Goal: Check status: Check status

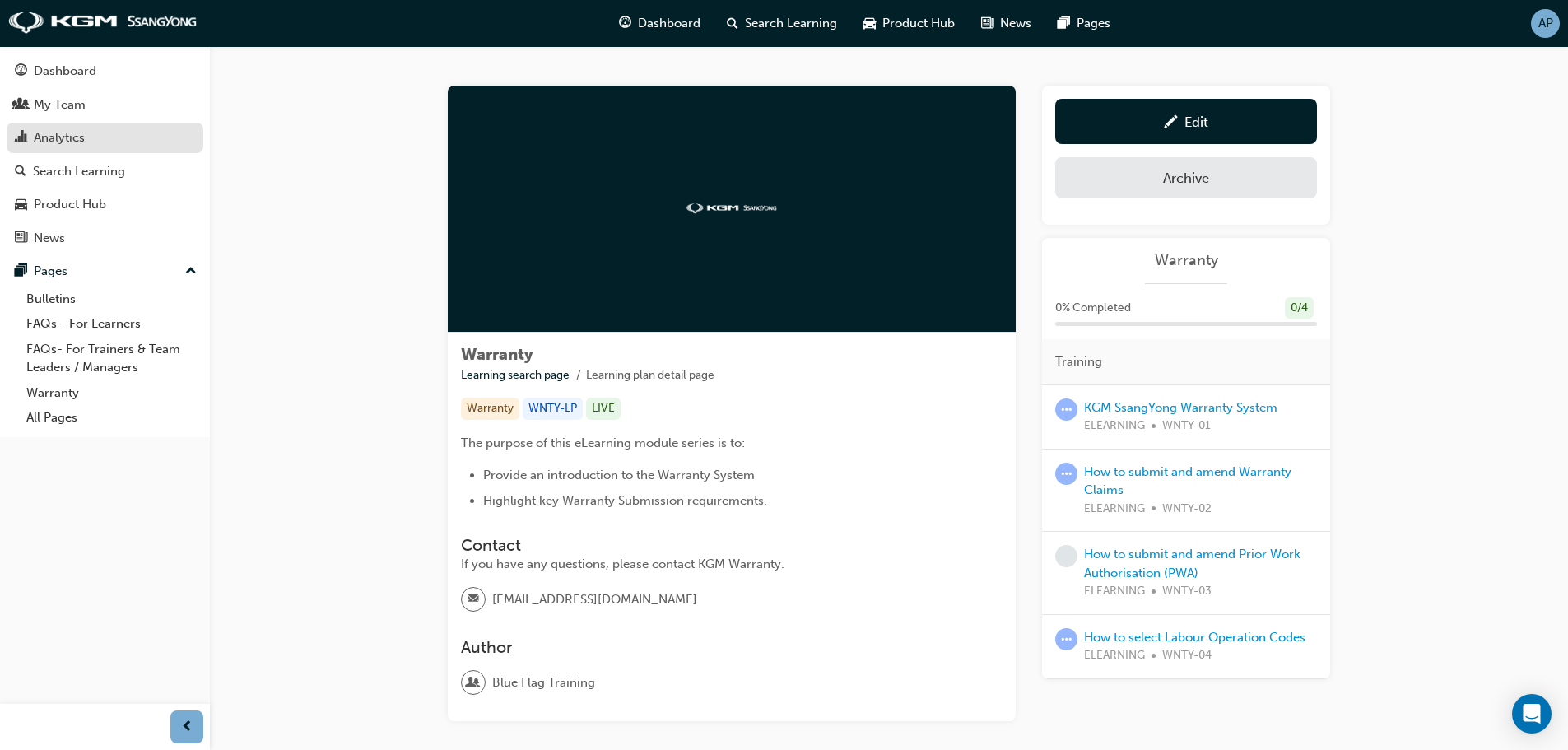
click at [121, 138] on div "Analytics" at bounding box center [105, 138] width 180 height 21
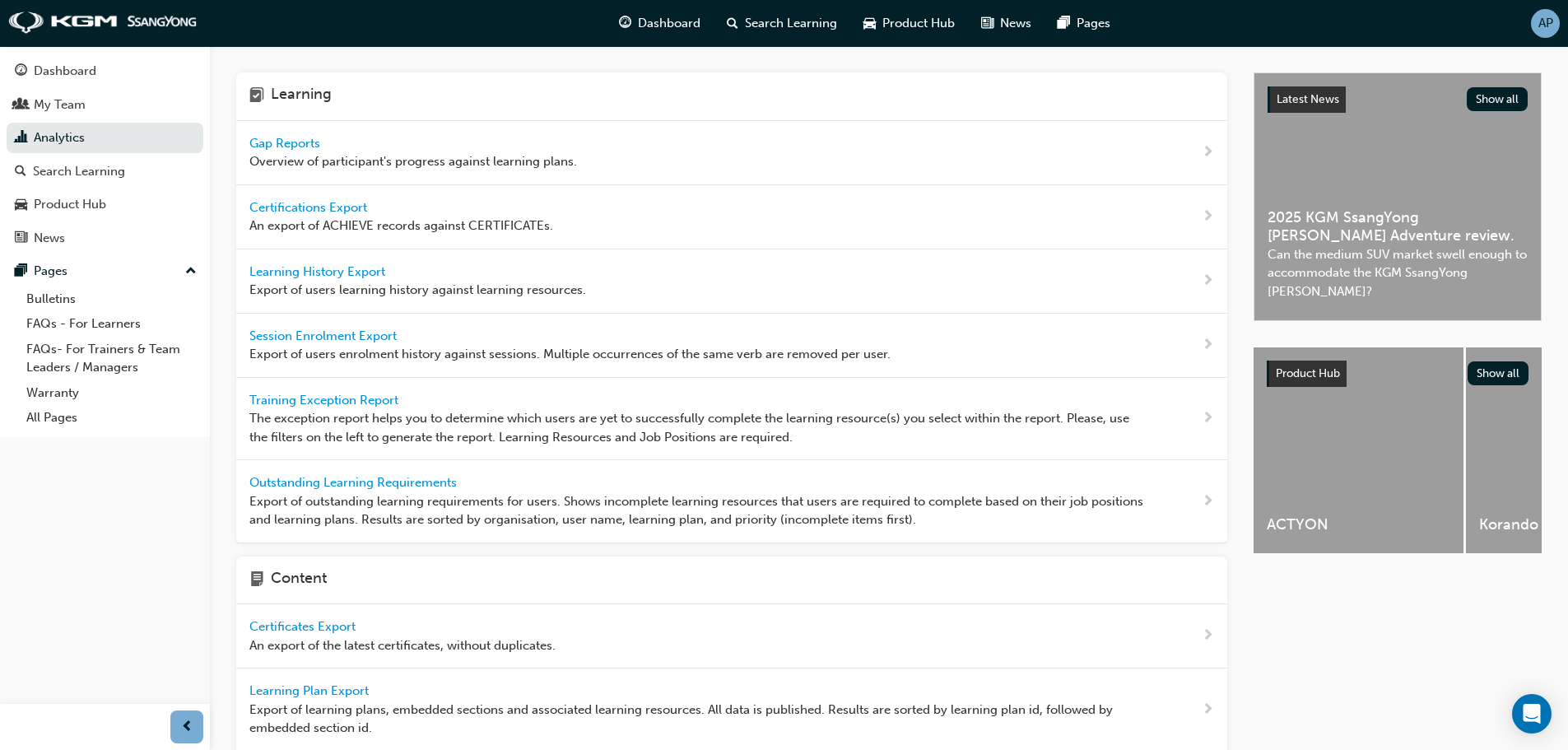
click at [394, 141] on div "Gap Reports Overview of participant's progress against learning plans." at bounding box center [412, 153] width 327 height 37
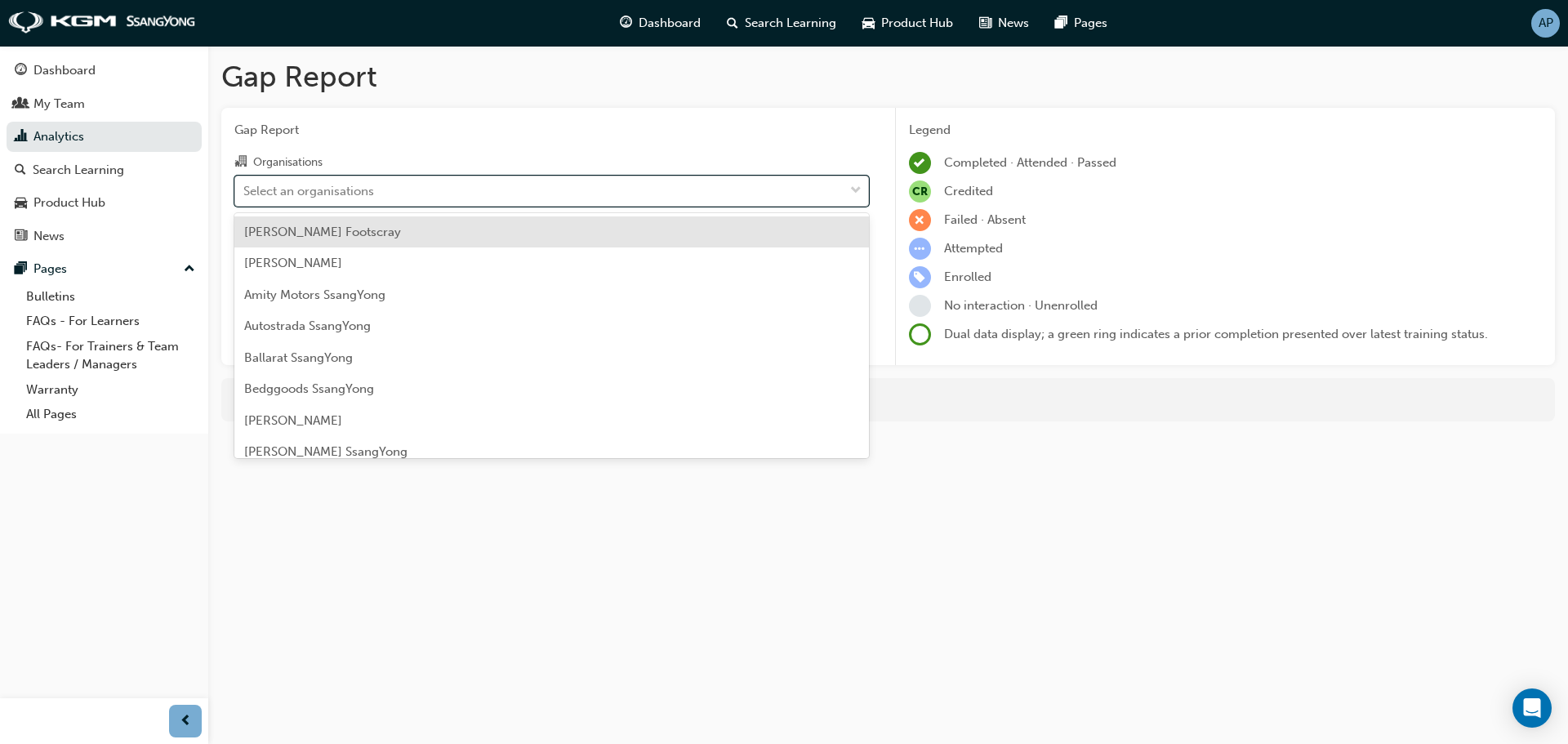
click at [368, 196] on div "Select an organisations" at bounding box center [309, 191] width 131 height 19
click at [245, 196] on input "Organisations option Alan Mance Footscray focused, 1 of 74. 74 results availabl…" at bounding box center [244, 189] width 2 height 14
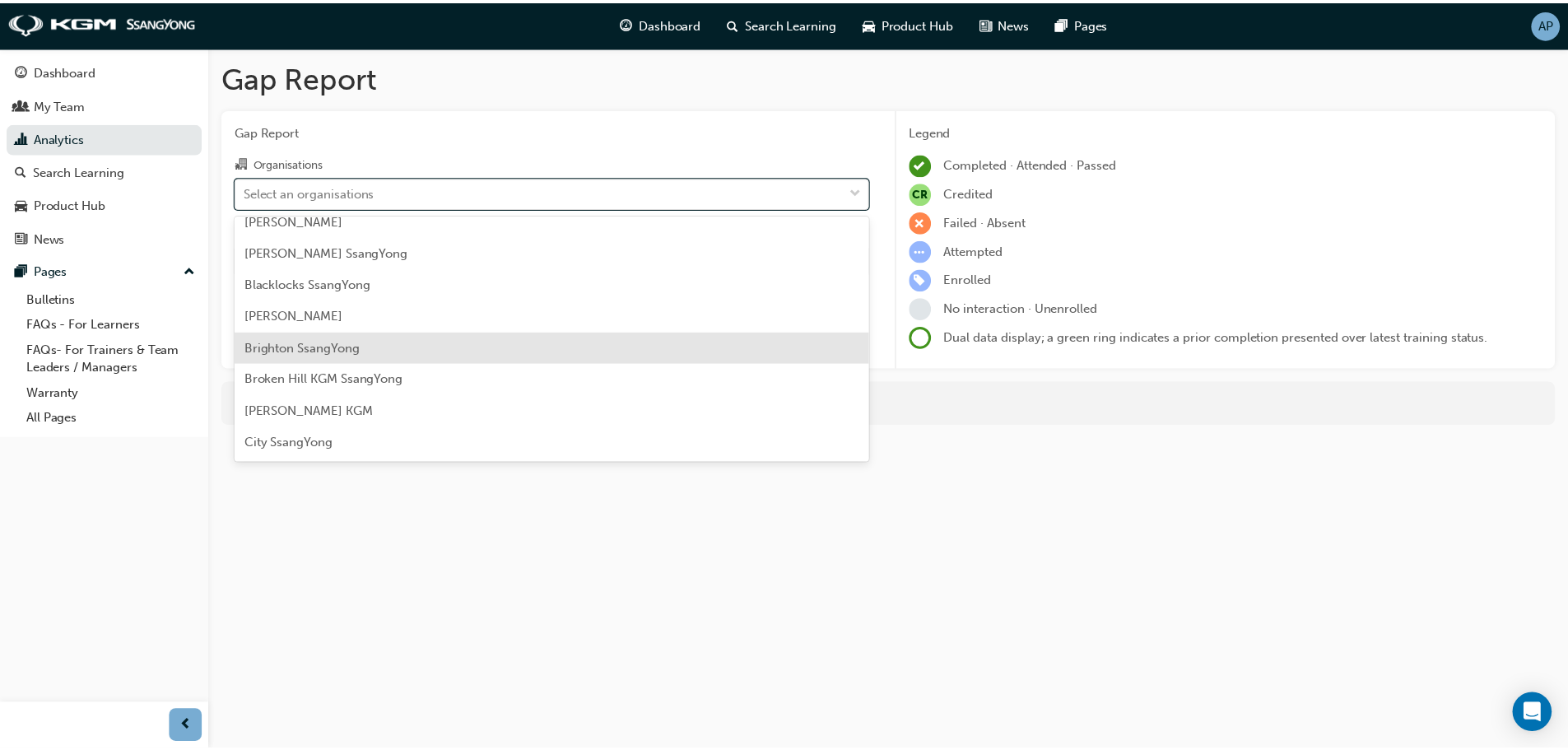
scroll to position [274, 0]
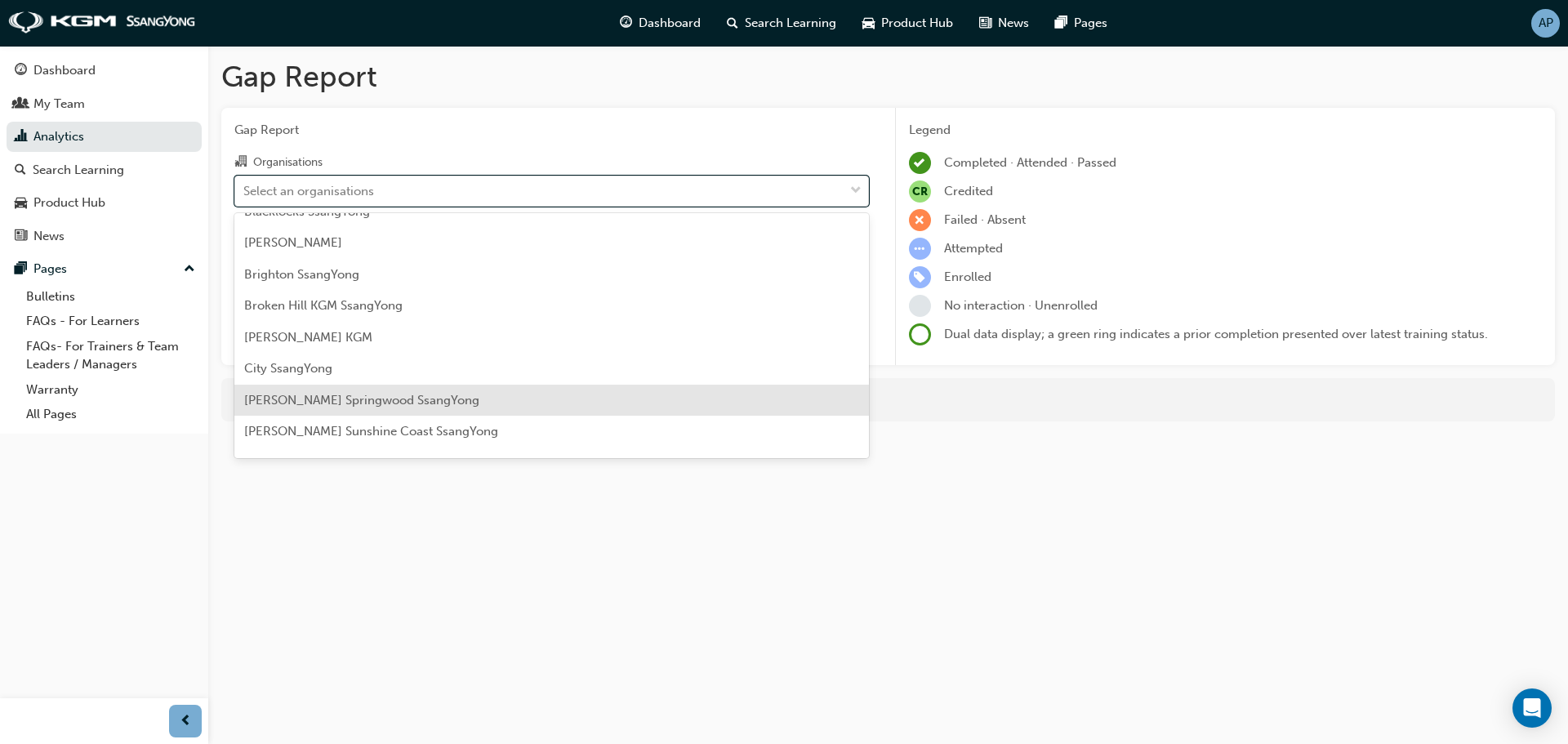
click at [361, 401] on span "[PERSON_NAME] Springwood SsangYong" at bounding box center [362, 400] width 235 height 15
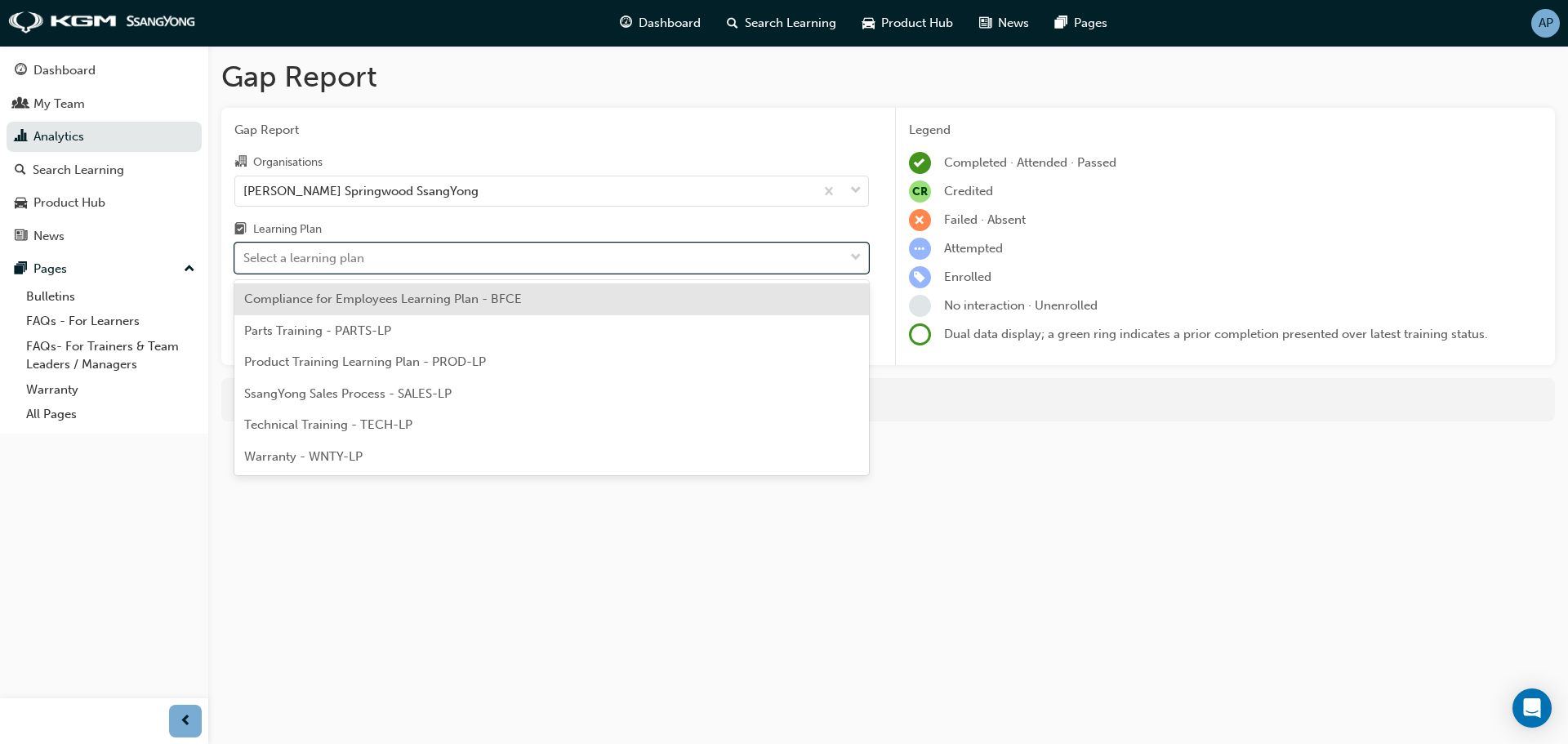
click at [371, 250] on div "Select a learning plan" at bounding box center [539, 258] width 609 height 28
click at [245, 251] on input "Learning Plan option Compliance for Employees Learning Plan - BFCE focused, 1 o…" at bounding box center [244, 257] width 2 height 14
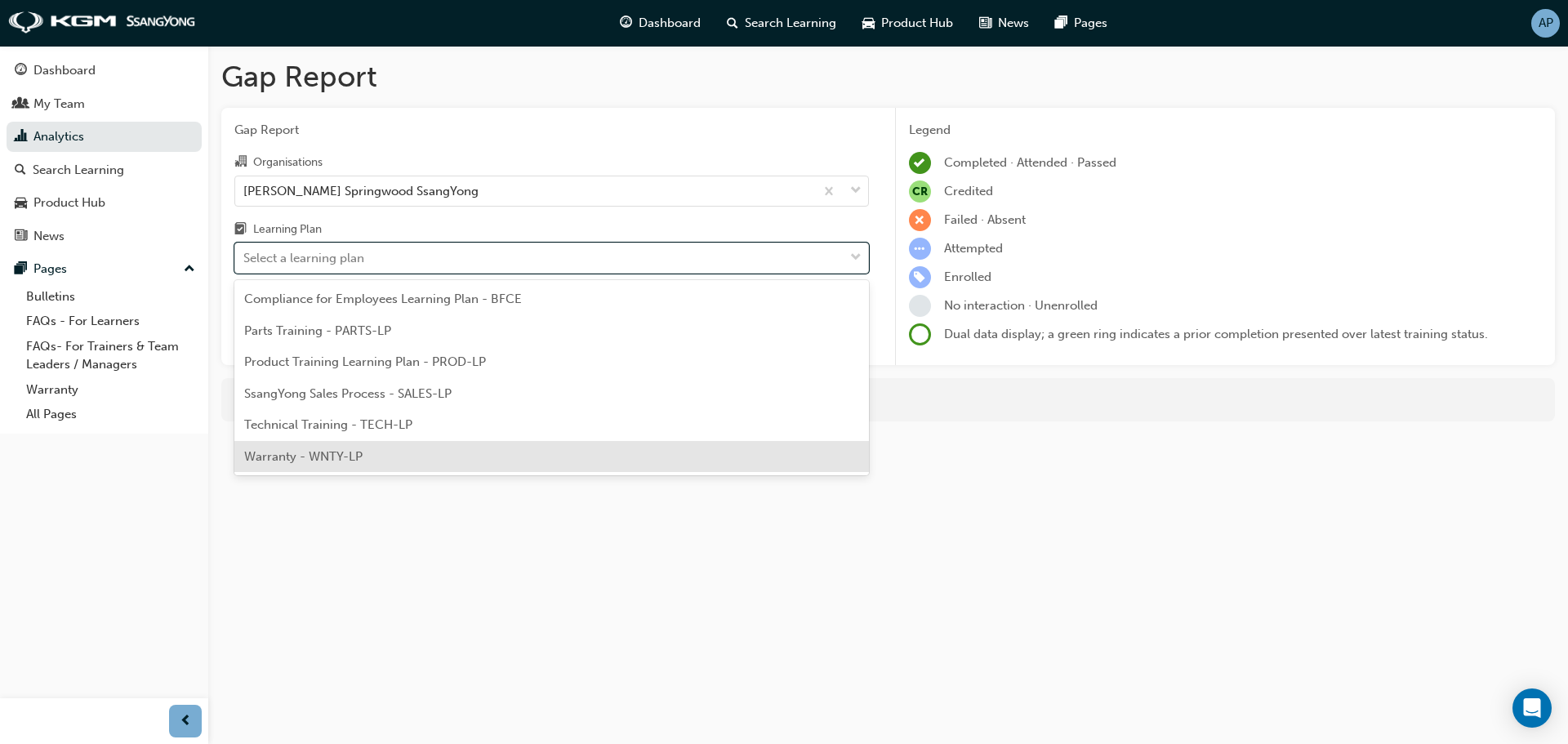
click at [345, 467] on div "Warranty - WNTY-LP" at bounding box center [552, 457] width 634 height 32
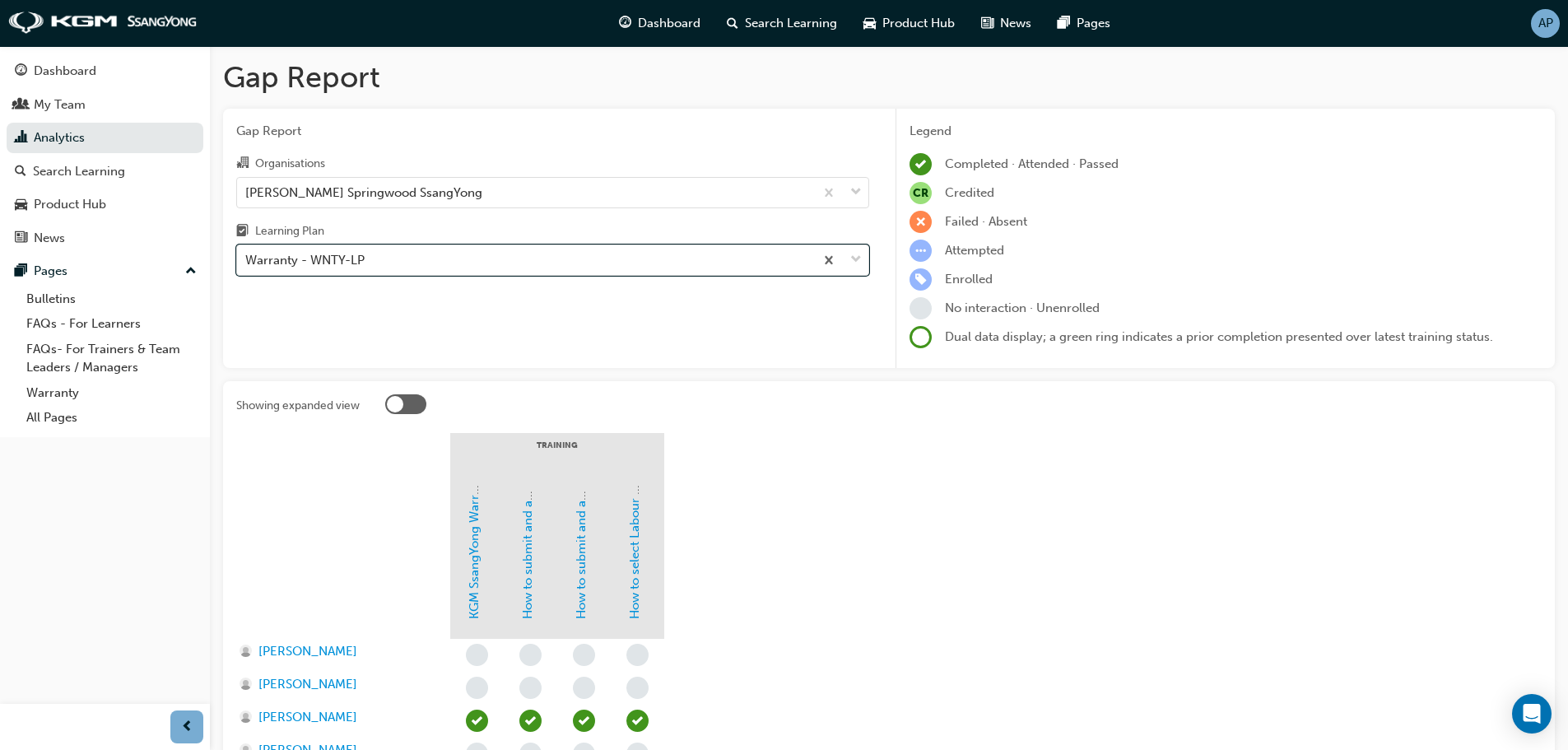
scroll to position [137, 0]
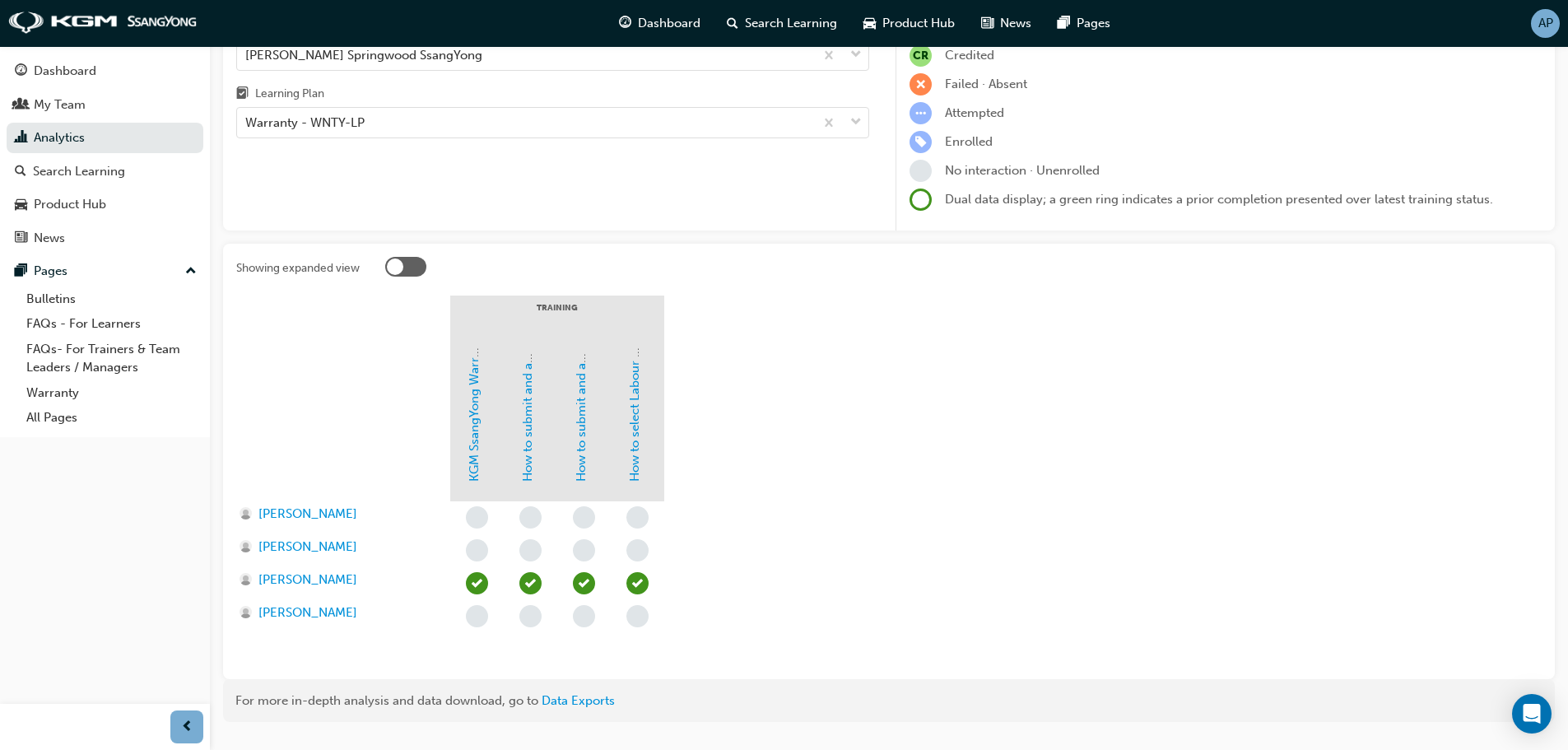
click at [879, 385] on section "Training KGM SsangYong Warranty System How to submit and amend Warranty Claims …" at bounding box center [889, 481] width 1305 height 370
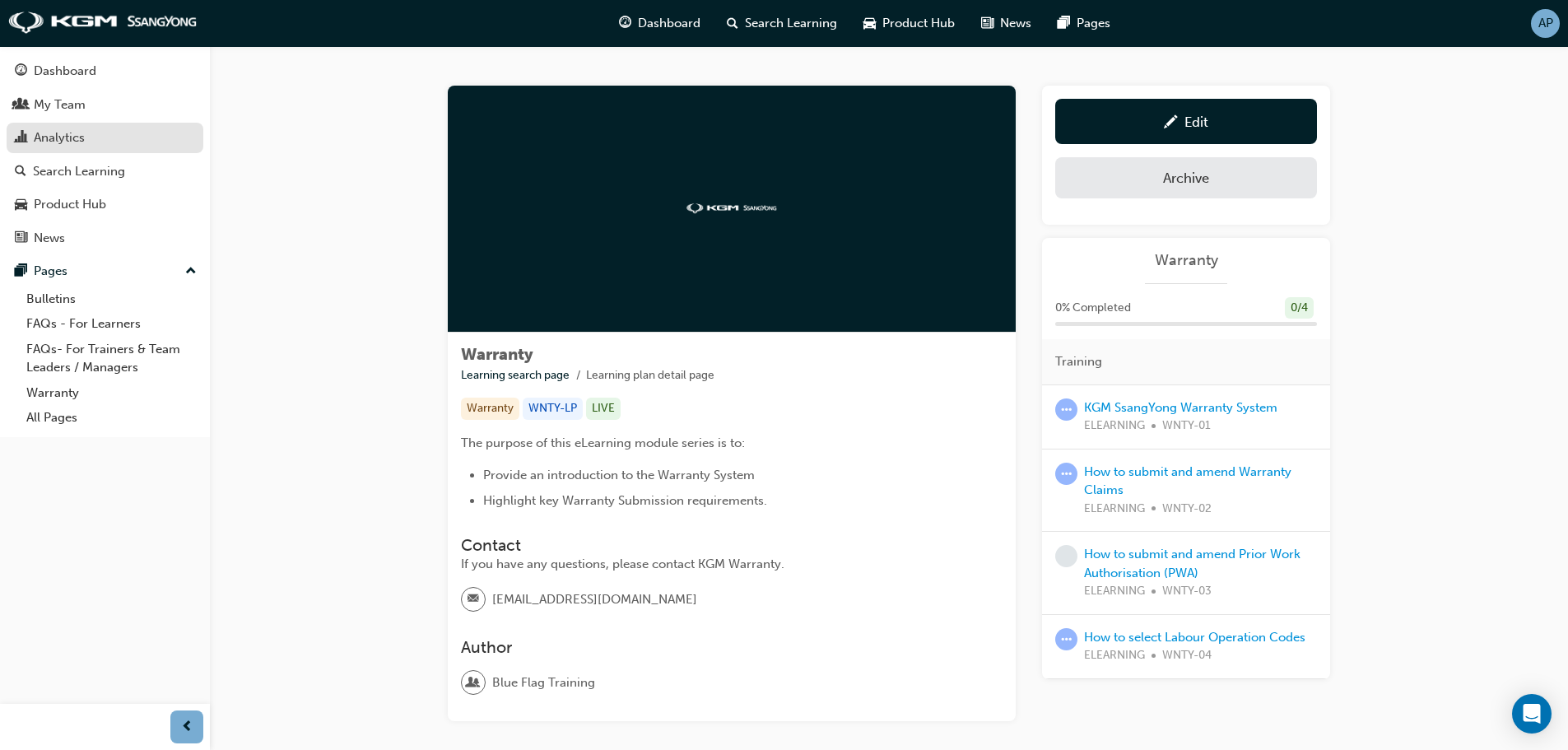
click at [82, 135] on div "Analytics" at bounding box center [58, 138] width 51 height 19
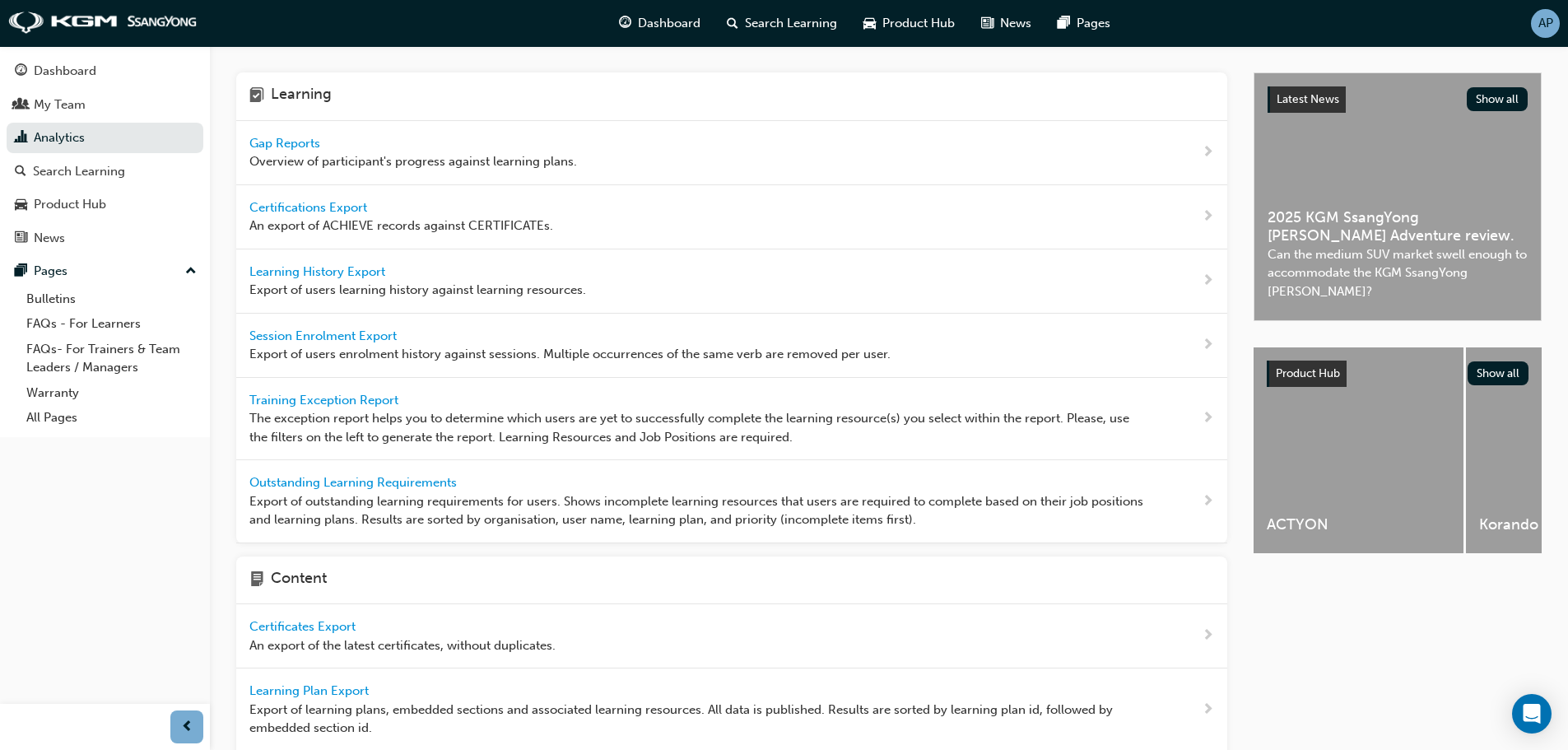
click at [382, 156] on span "Overview of participant's progress against learning plans." at bounding box center [412, 162] width 327 height 19
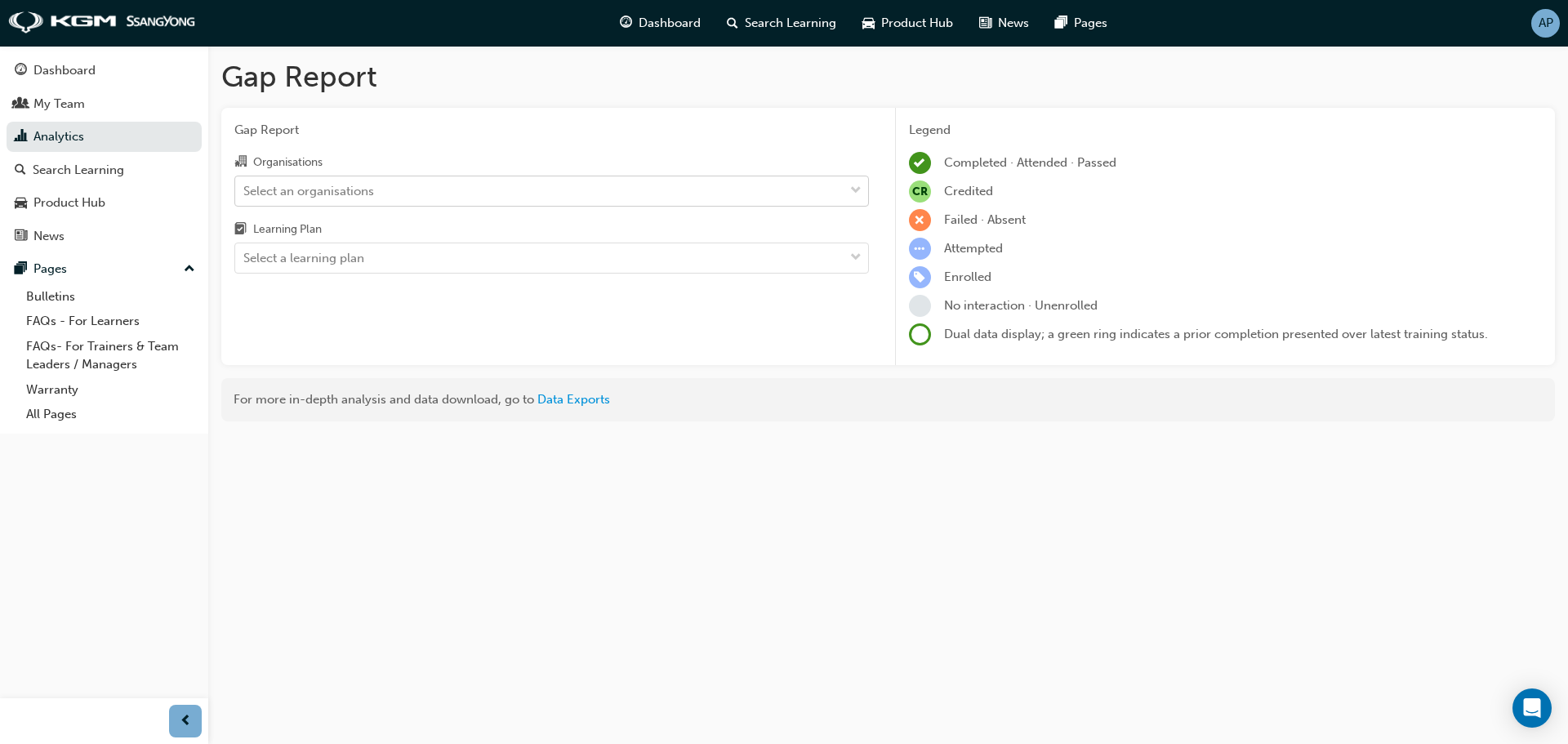
click at [372, 184] on div "Select an organisations" at bounding box center [309, 191] width 131 height 19
click at [245, 184] on input "Organisations Select an organisations" at bounding box center [244, 189] width 2 height 14
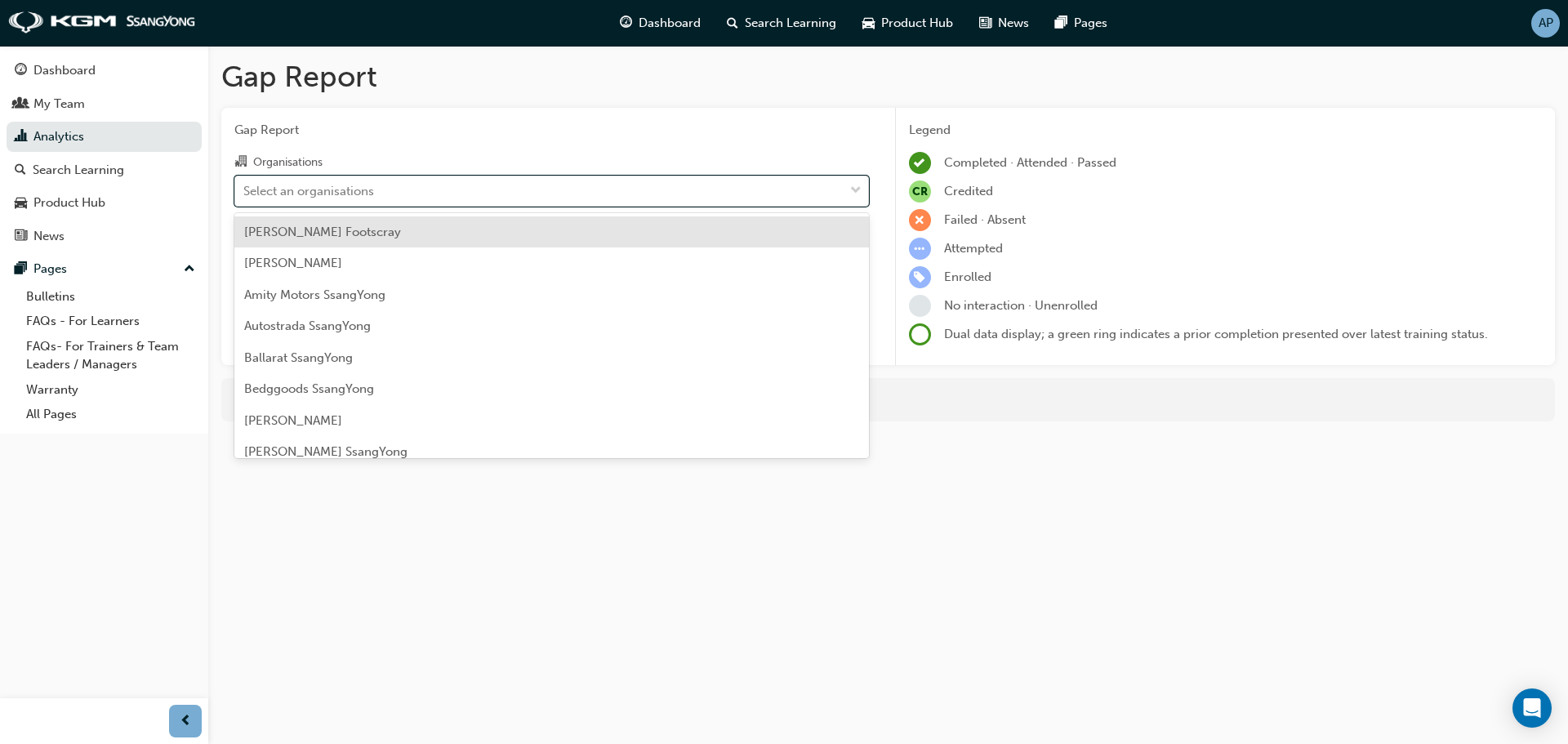
click at [355, 234] on span "[PERSON_NAME] Footscray" at bounding box center [323, 232] width 157 height 15
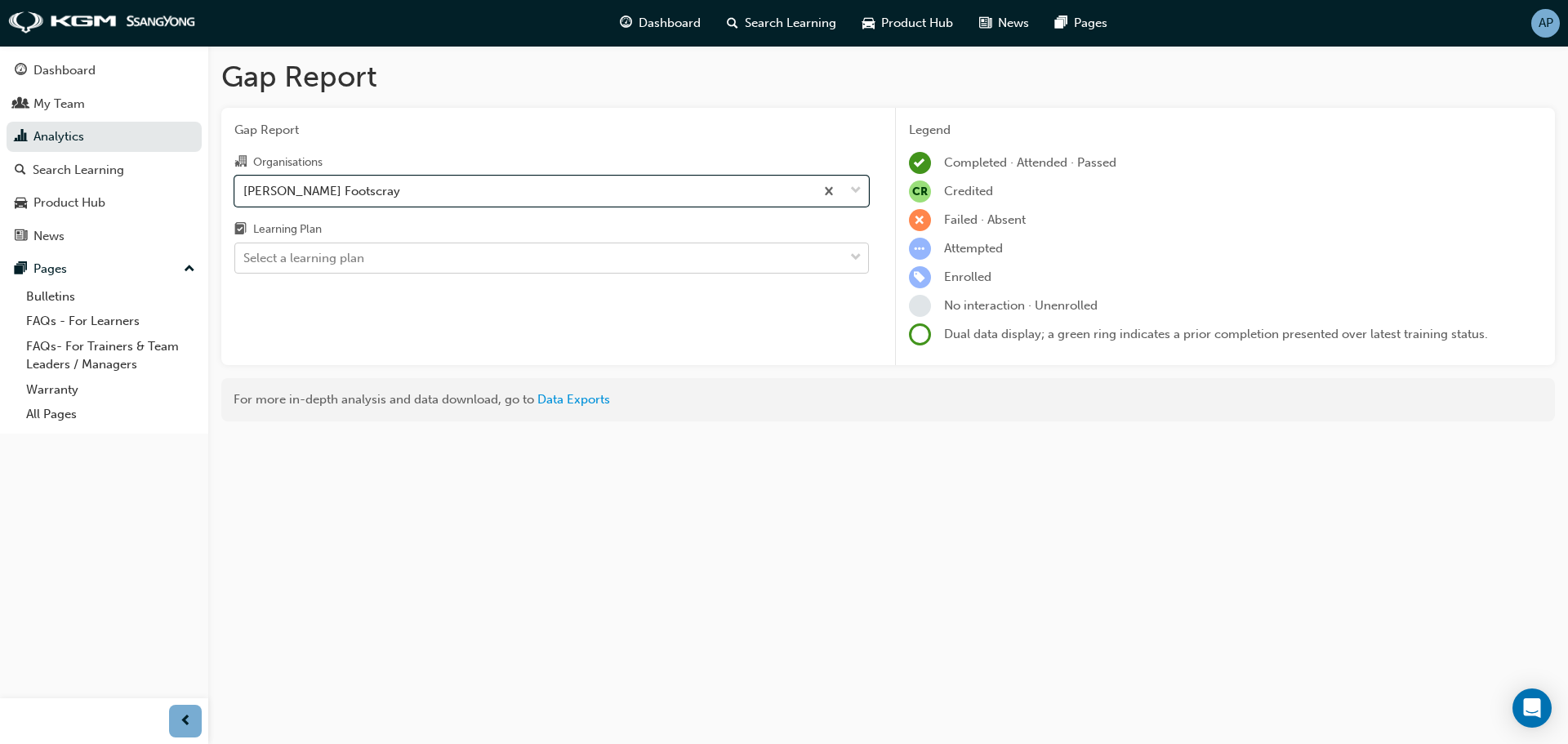
click at [365, 259] on div "Select a learning plan" at bounding box center [539, 258] width 609 height 28
click at [245, 259] on input "Learning Plan Select a learning plan" at bounding box center [244, 257] width 2 height 14
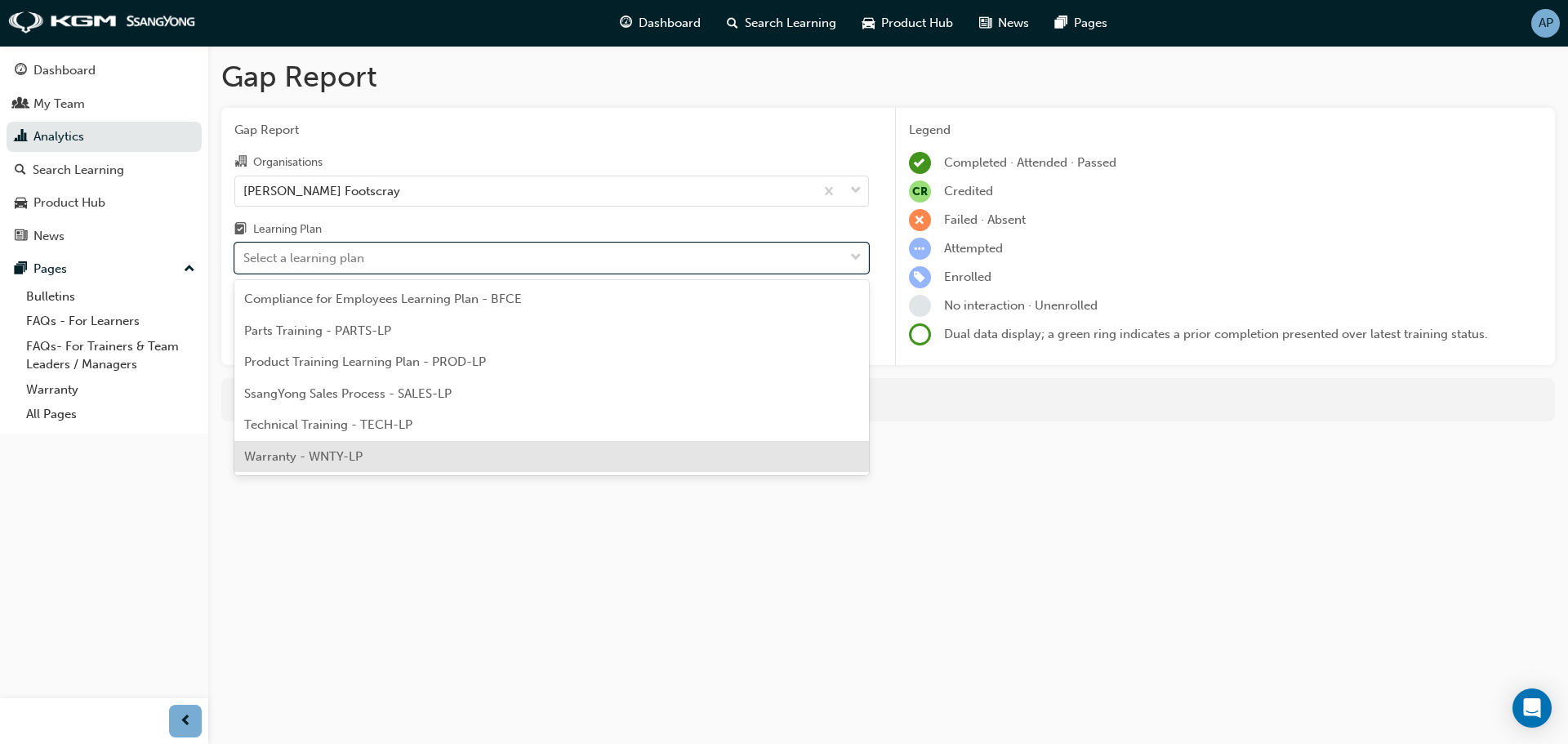
click at [368, 451] on div "Warranty - WNTY-LP" at bounding box center [552, 457] width 634 height 32
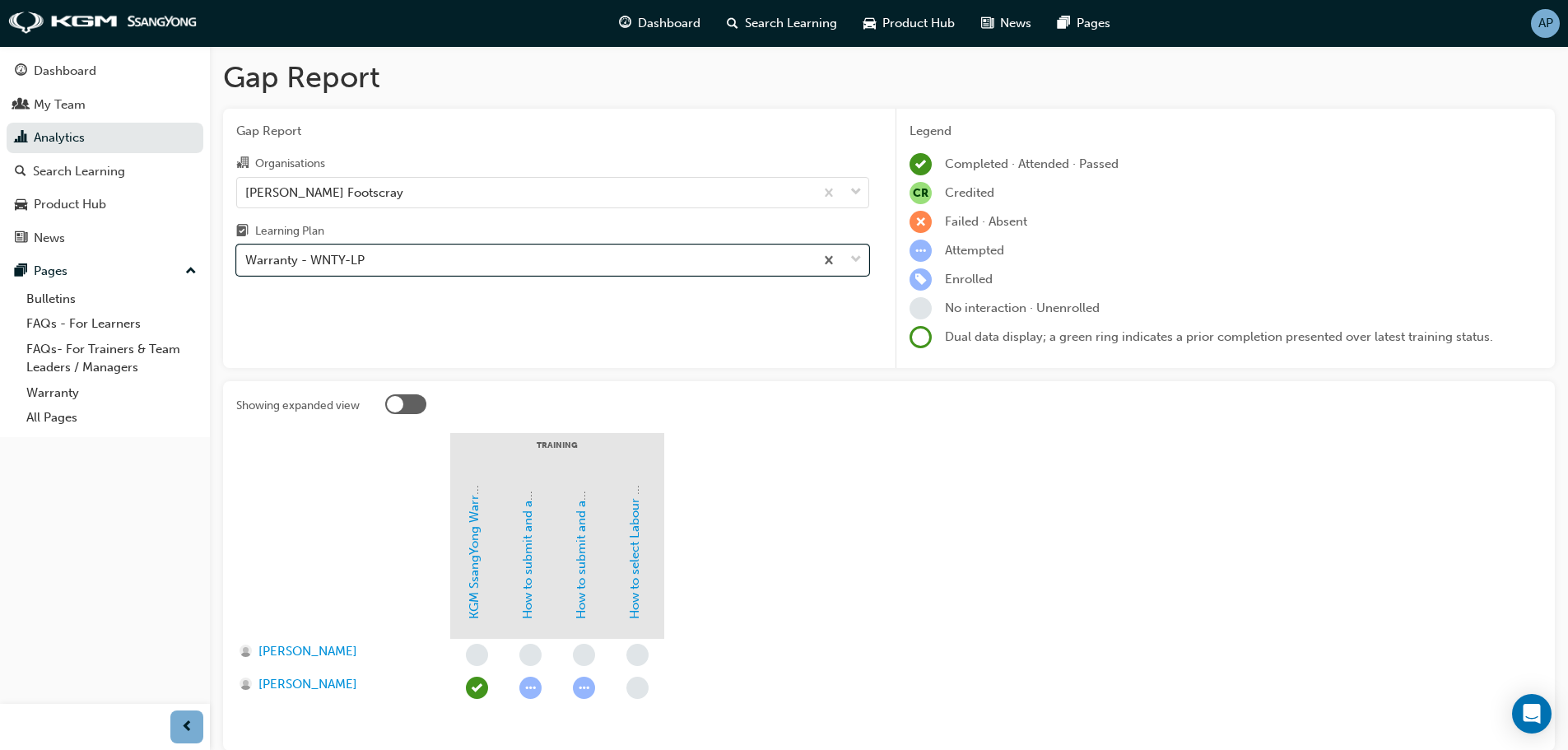
scroll to position [111, 0]
